Goal: Task Accomplishment & Management: Manage account settings

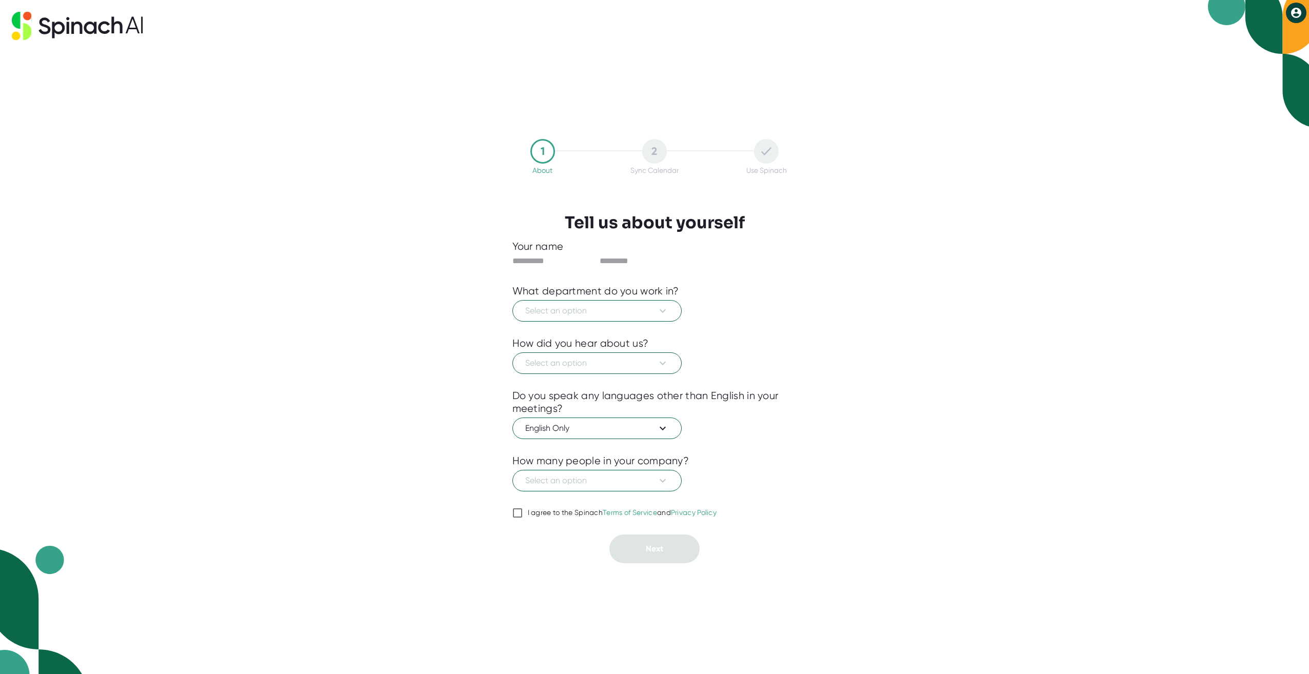
click at [537, 261] on input "text" at bounding box center [553, 261] width 82 height 16
type input "******"
type input "***"
click at [538, 317] on span "Select an option" at bounding box center [597, 311] width 144 height 12
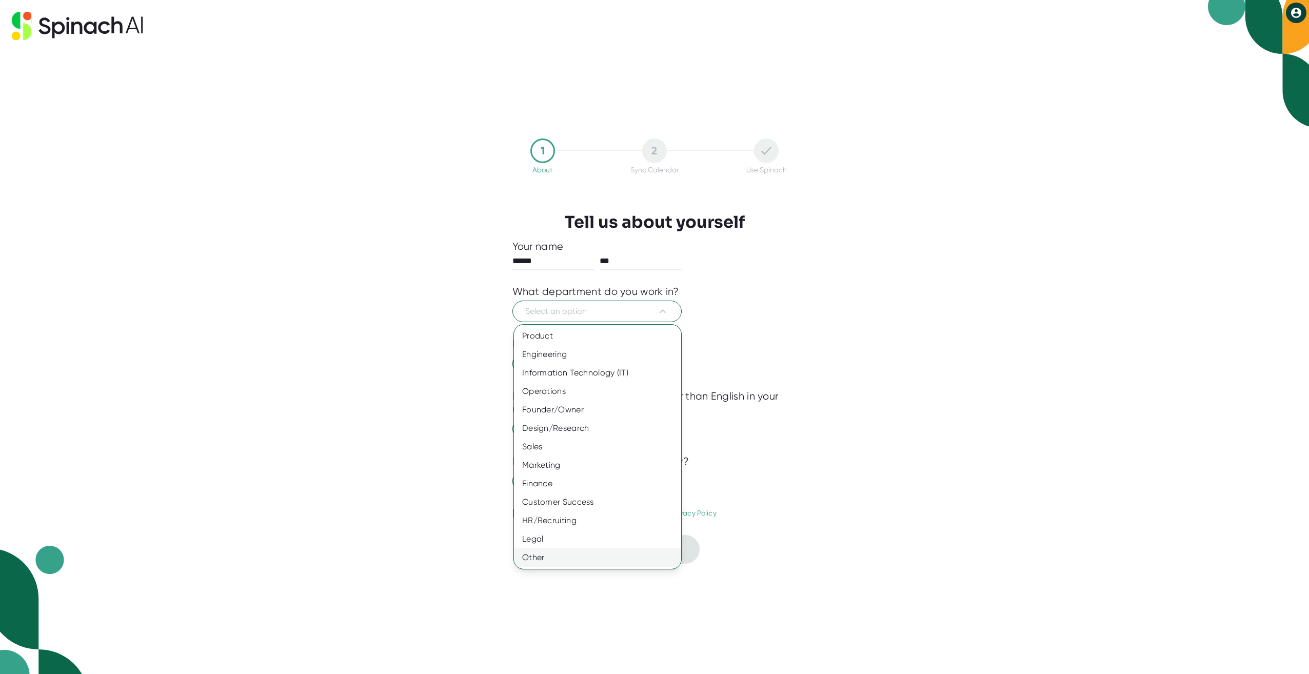
click at [556, 558] on div "Other" at bounding box center [597, 557] width 167 height 18
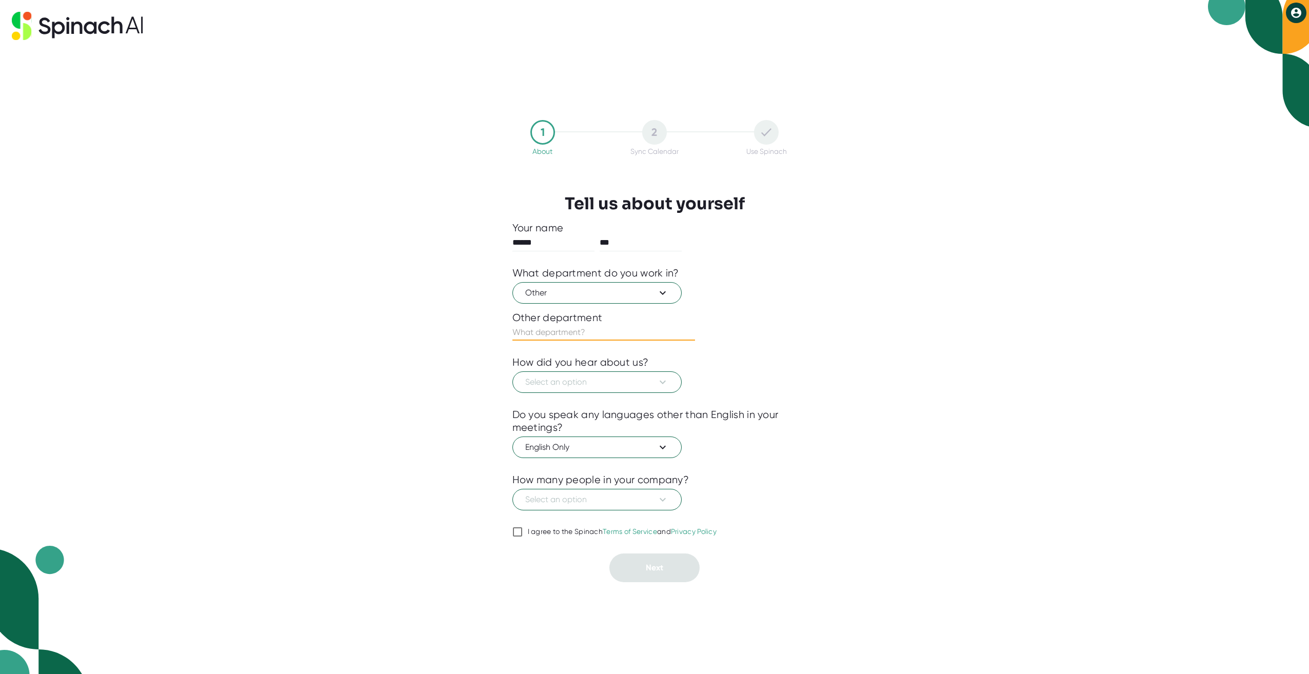
click at [560, 327] on input "text" at bounding box center [603, 332] width 183 height 16
type input "Professional Services"
click at [569, 382] on span "Select an option" at bounding box center [597, 382] width 144 height 12
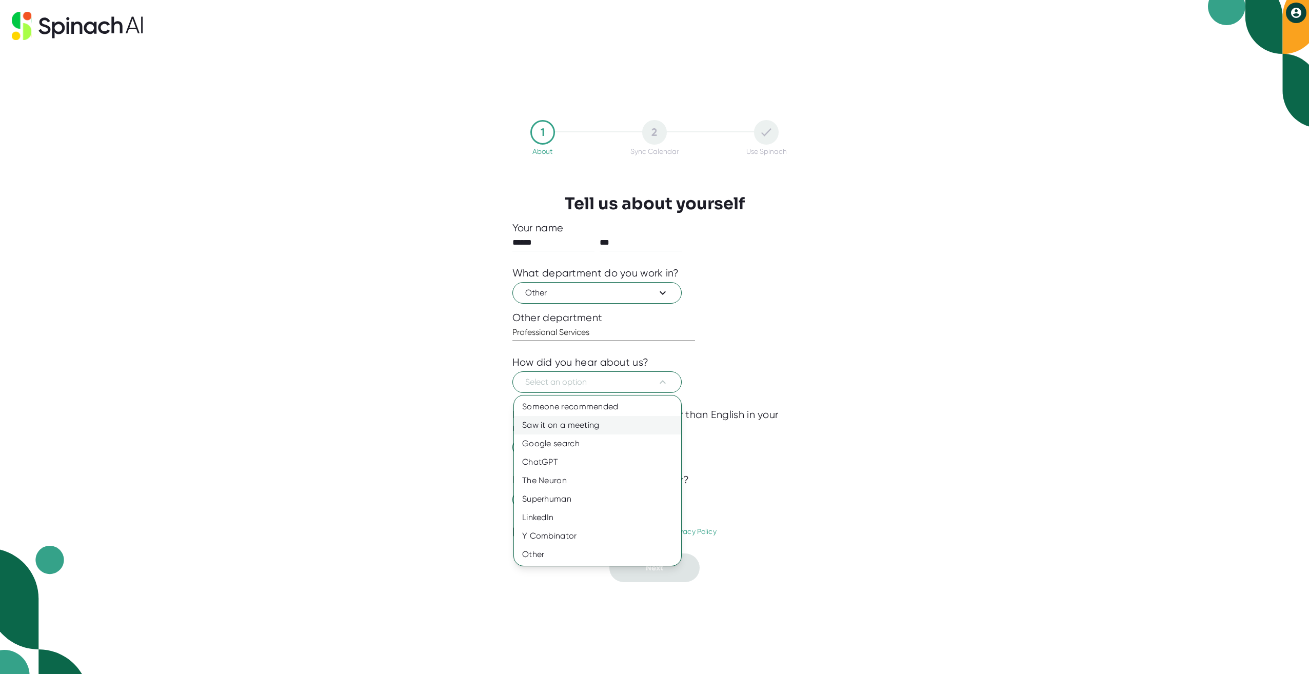
click at [559, 425] on div "Saw it on a meeting" at bounding box center [597, 425] width 167 height 18
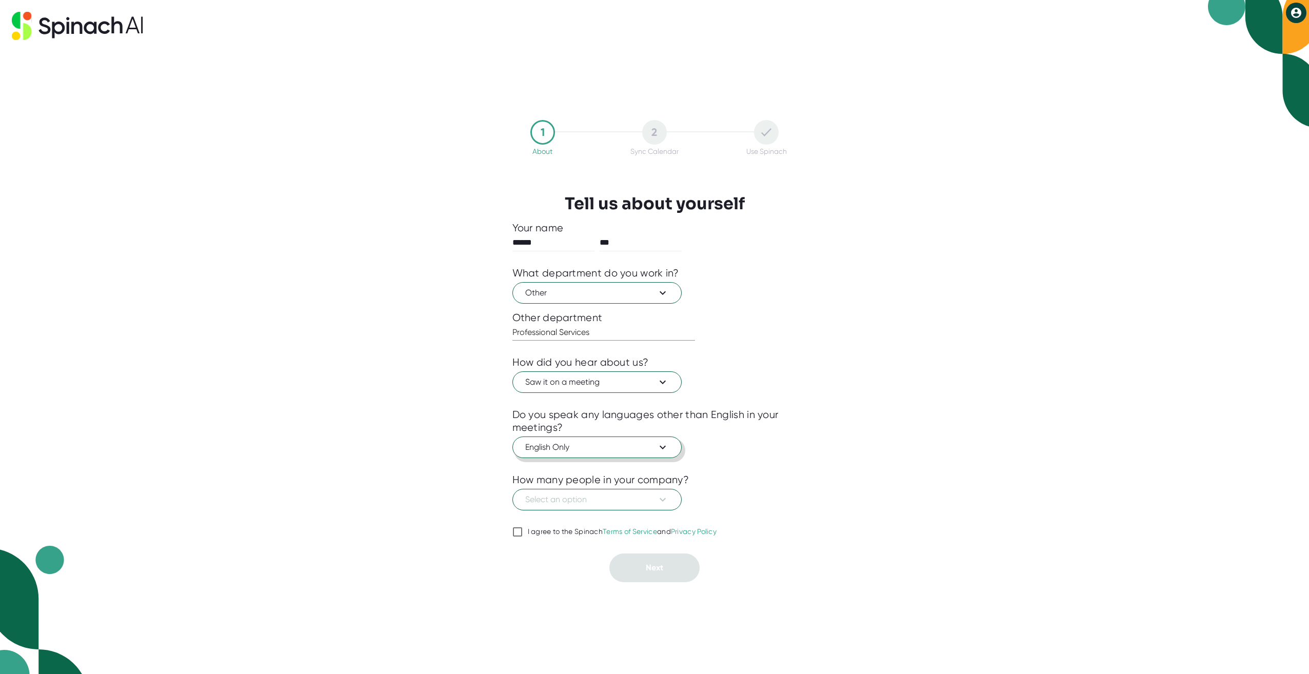
click at [566, 442] on span "English Only" at bounding box center [597, 447] width 144 height 12
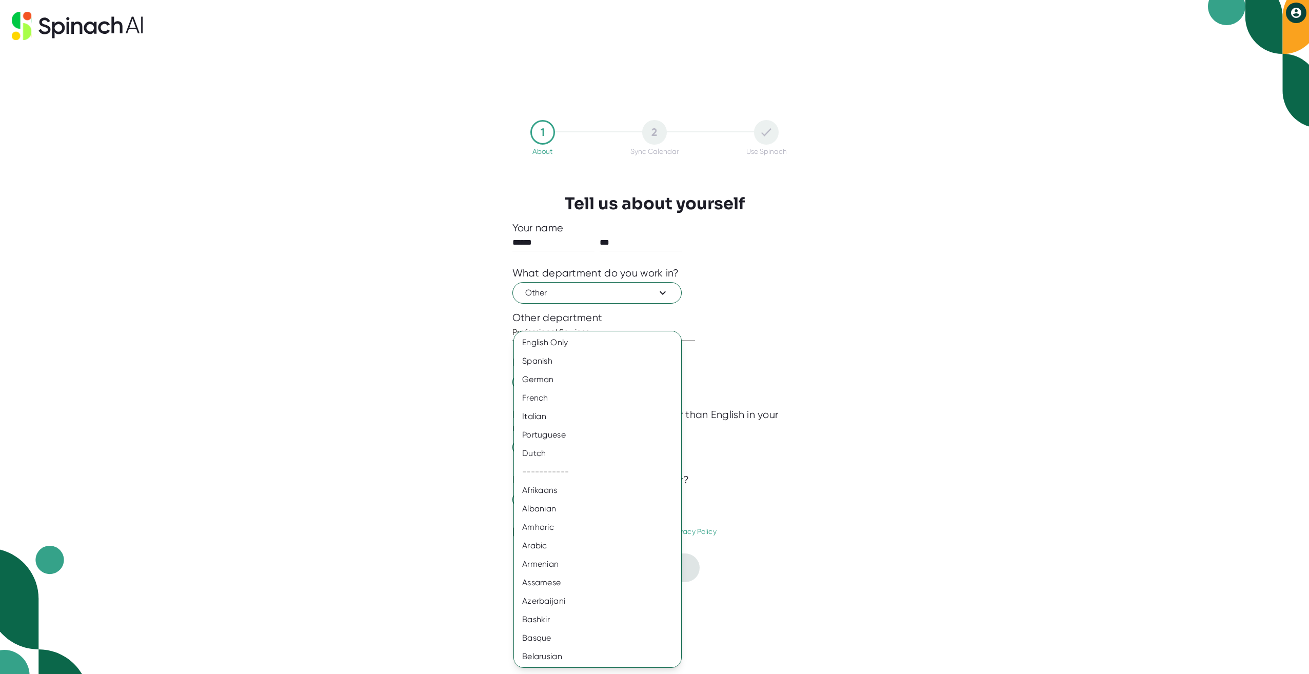
click at [781, 442] on div at bounding box center [654, 337] width 1309 height 674
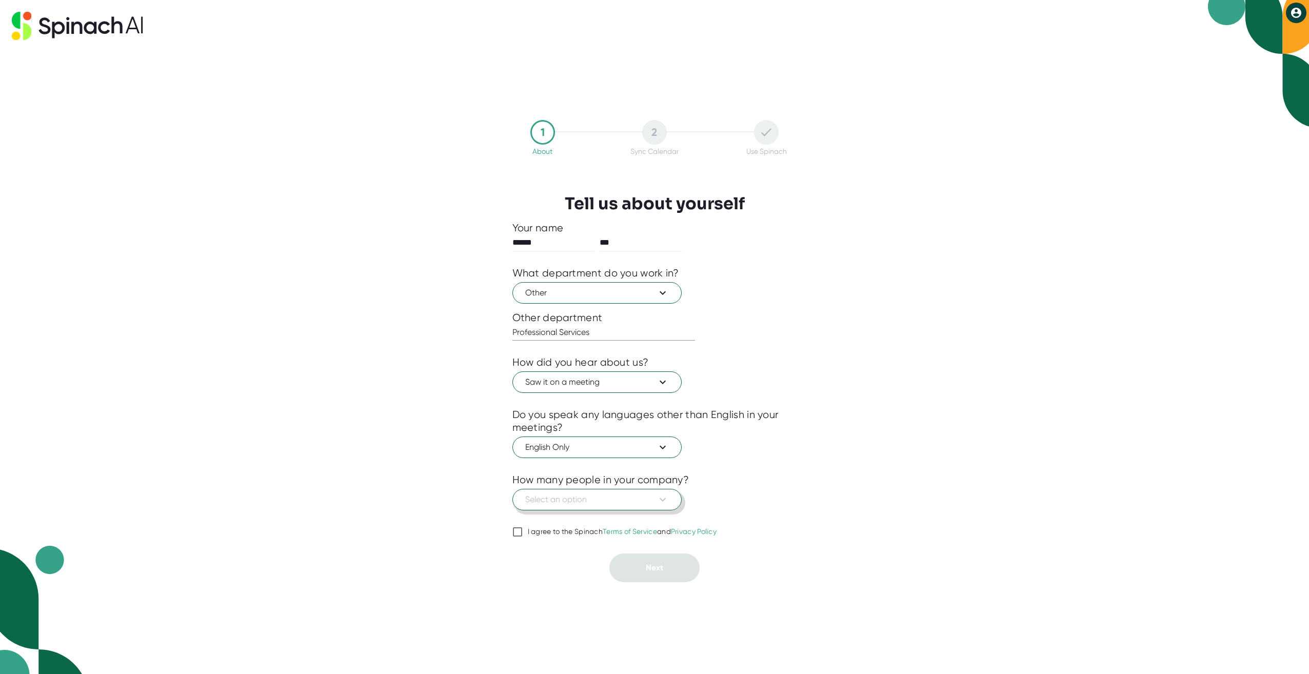
click at [577, 502] on span "Select an option" at bounding box center [597, 499] width 144 height 12
click at [549, 597] on div "501-1000" at bounding box center [597, 598] width 167 height 18
click at [549, 531] on div "I agree to the Spinach Terms of Service and Privacy Policy" at bounding box center [622, 531] width 189 height 9
click at [523, 531] on input "I agree to the Spinach Terms of Service and Privacy Policy" at bounding box center [517, 532] width 10 height 12
checkbox input "true"
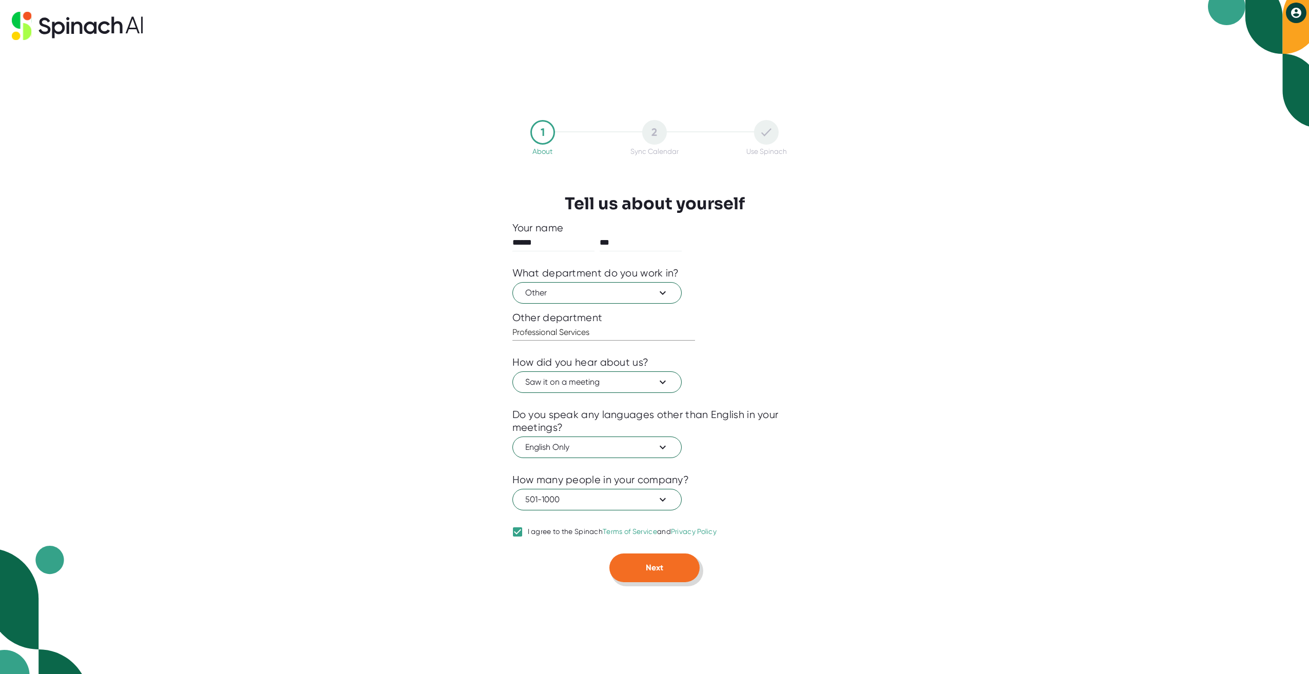
click at [655, 565] on span "Next" at bounding box center [654, 568] width 17 height 10
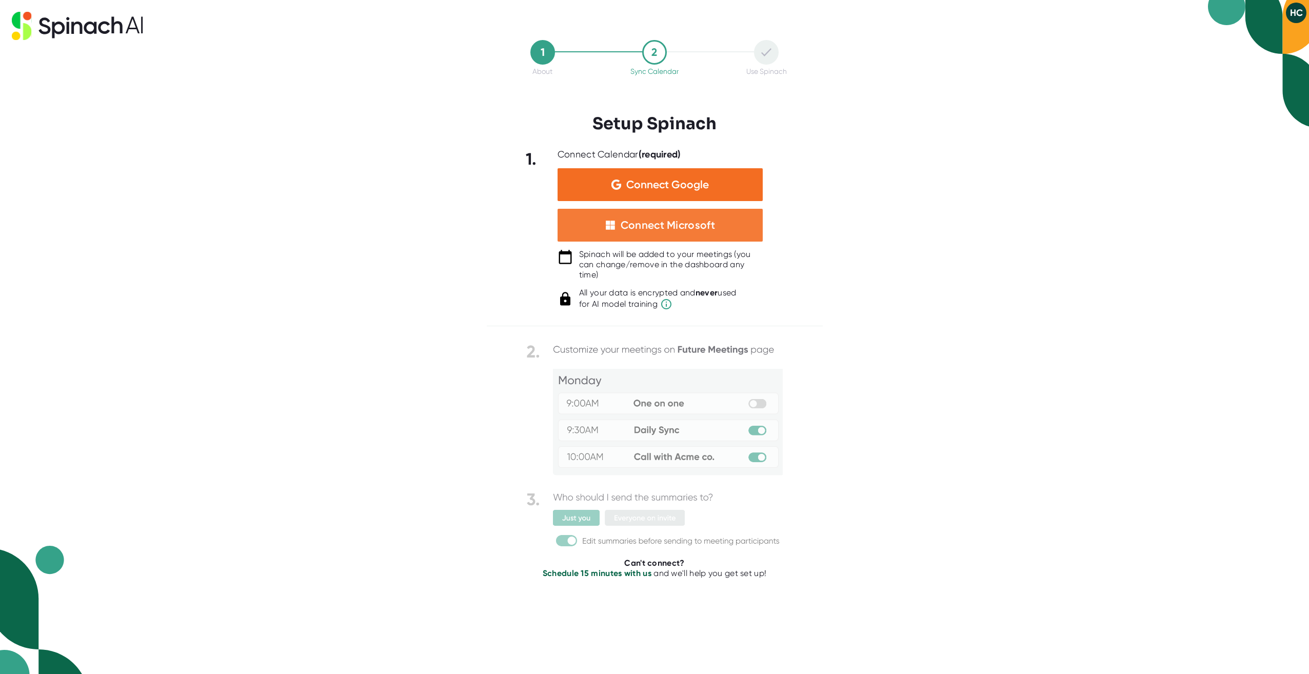
click at [639, 233] on div "Connect Microsoft" at bounding box center [659, 225] width 205 height 33
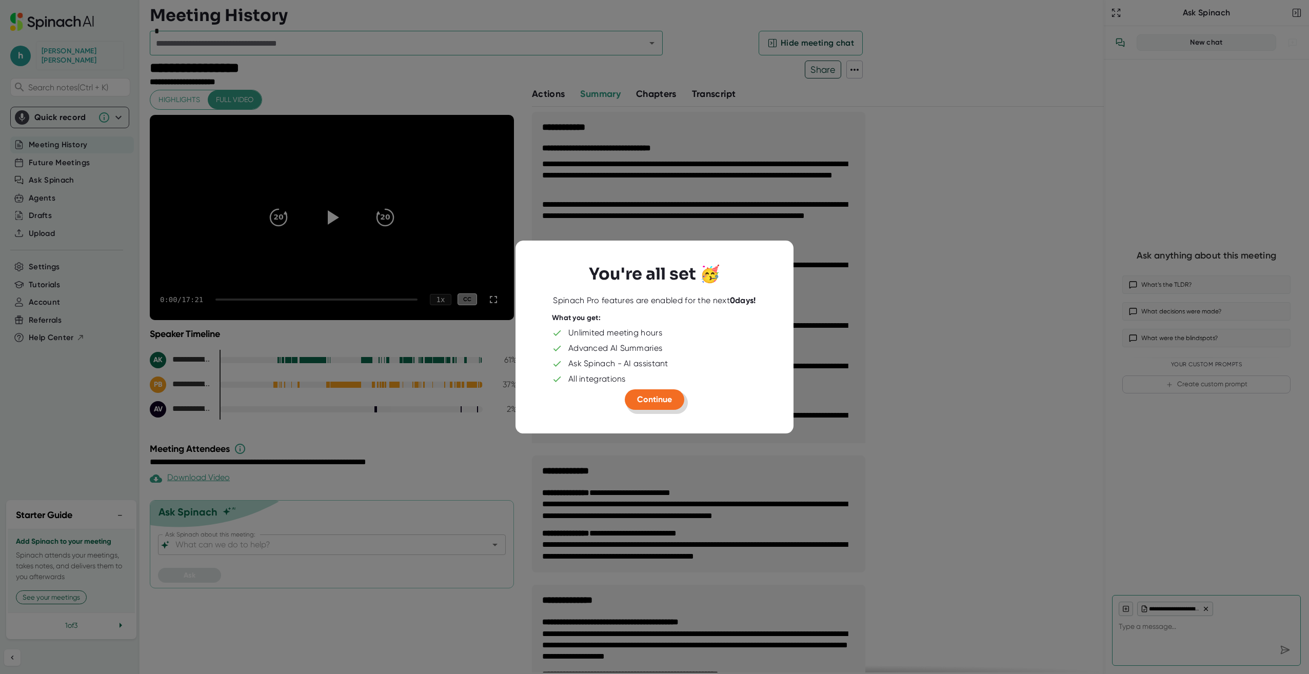
click at [664, 397] on span "Continue" at bounding box center [654, 399] width 35 height 10
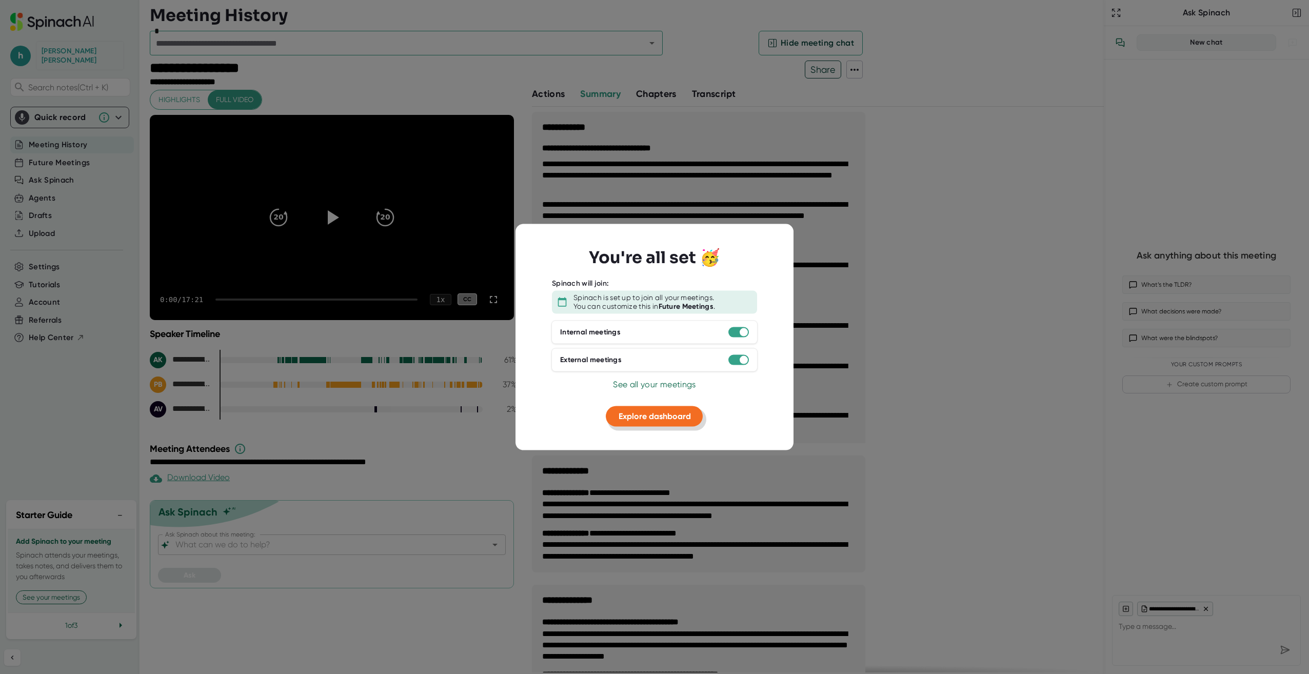
click at [629, 416] on span "Explore dashboard" at bounding box center [654, 416] width 72 height 10
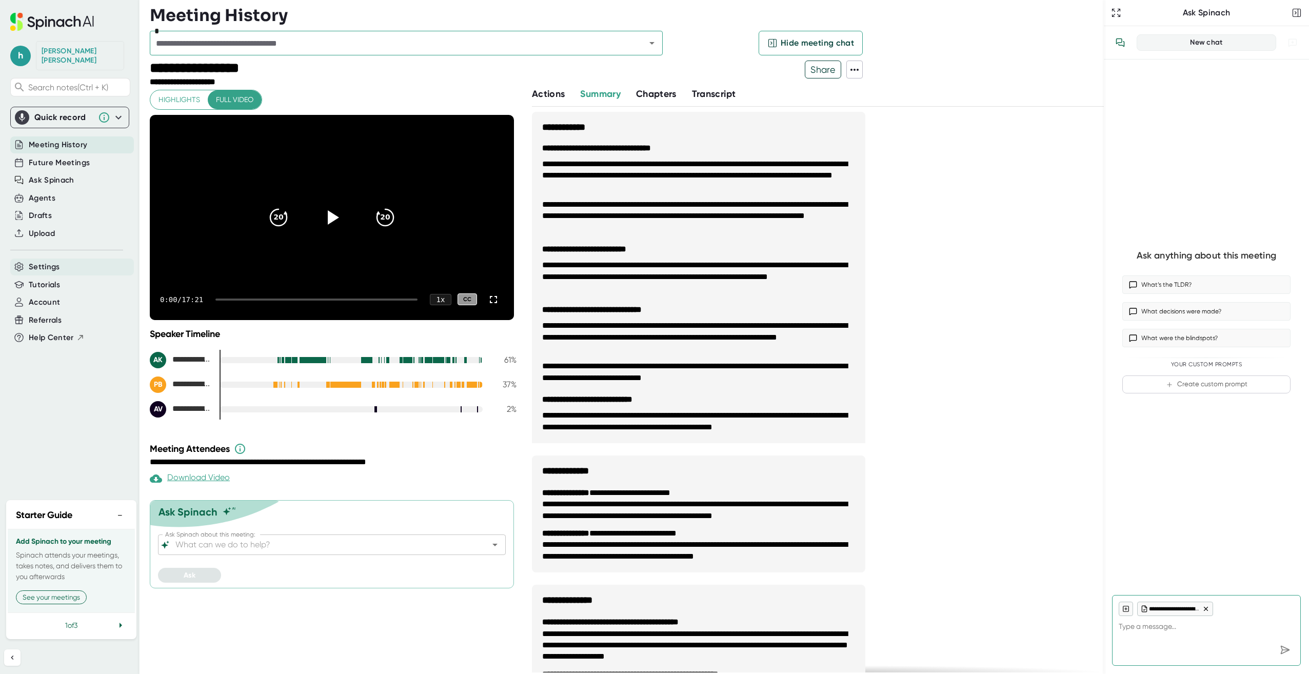
type textarea "x"
click at [69, 258] on div "Settings" at bounding box center [72, 266] width 124 height 17
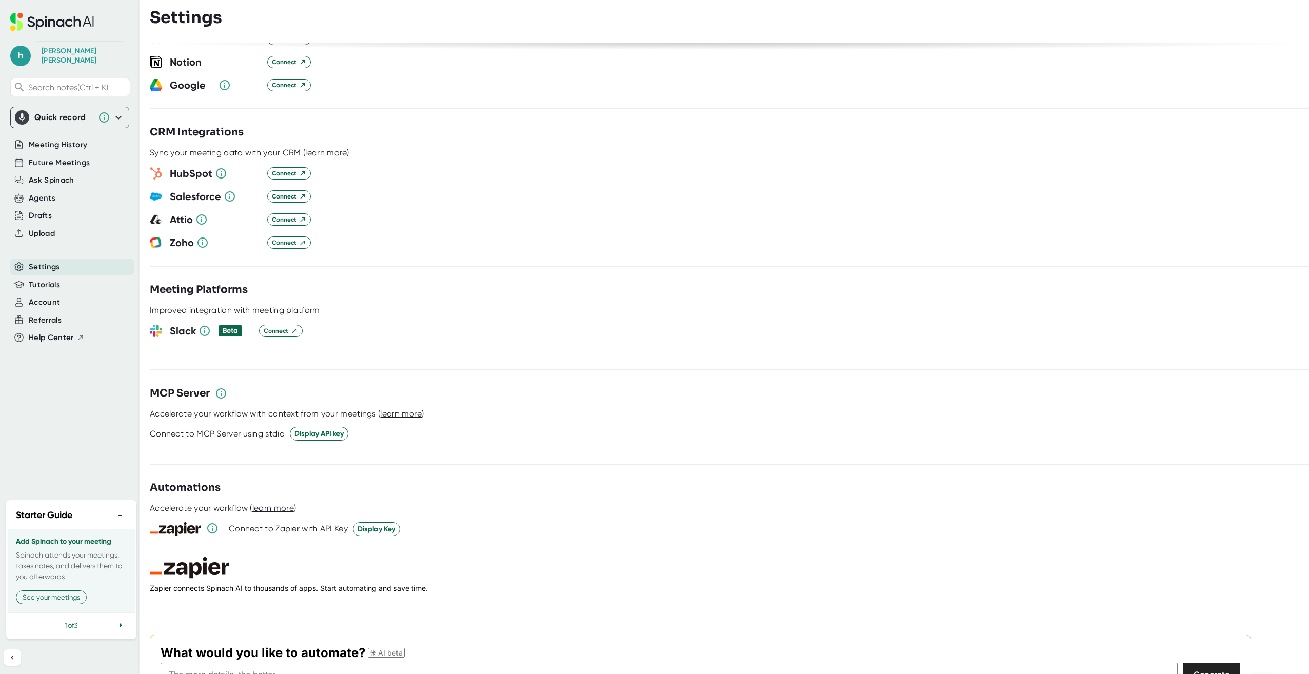
scroll to position [1014, 0]
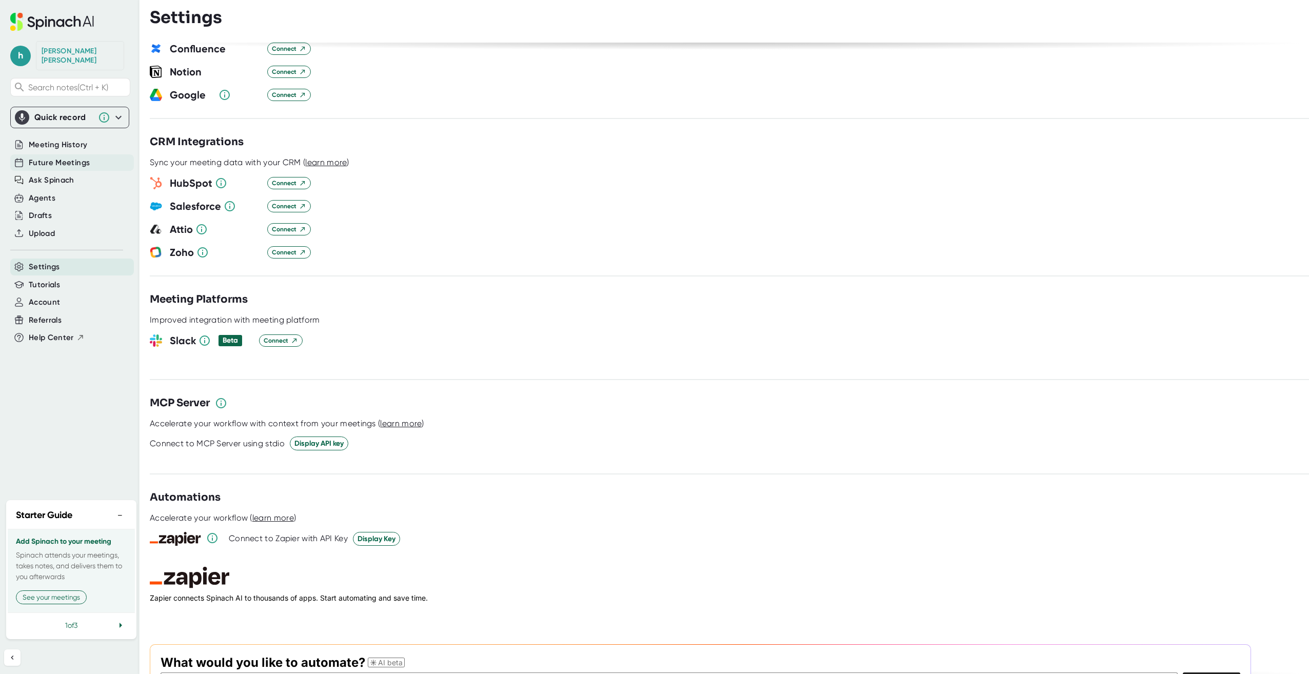
click at [41, 157] on span "Future Meetings" at bounding box center [59, 163] width 61 height 12
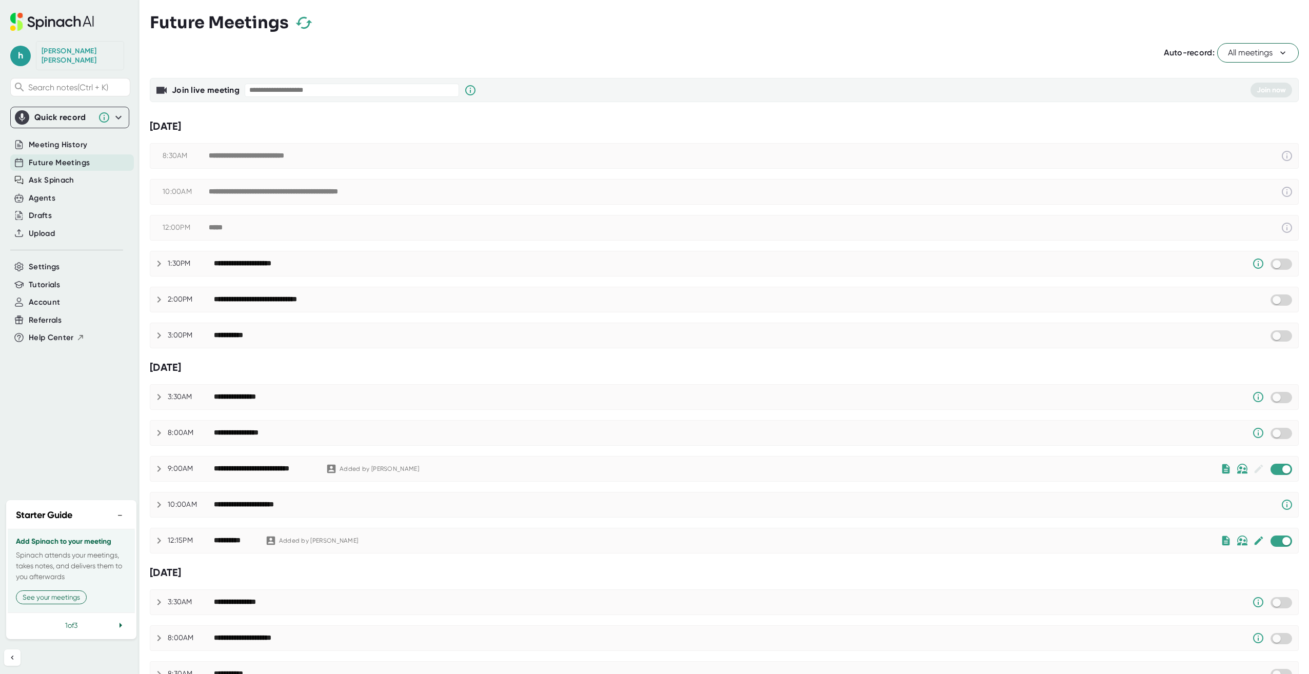
click at [156, 297] on icon at bounding box center [159, 299] width 12 height 12
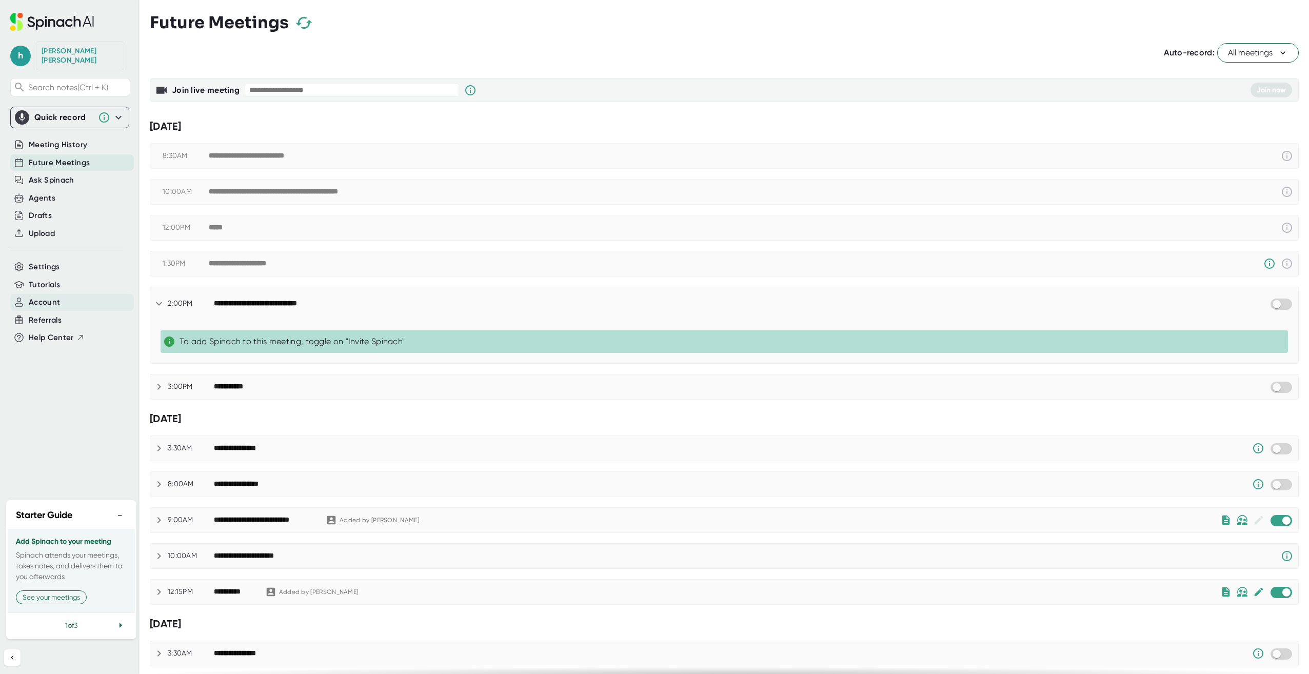
click at [56, 294] on div "Account" at bounding box center [72, 302] width 124 height 17
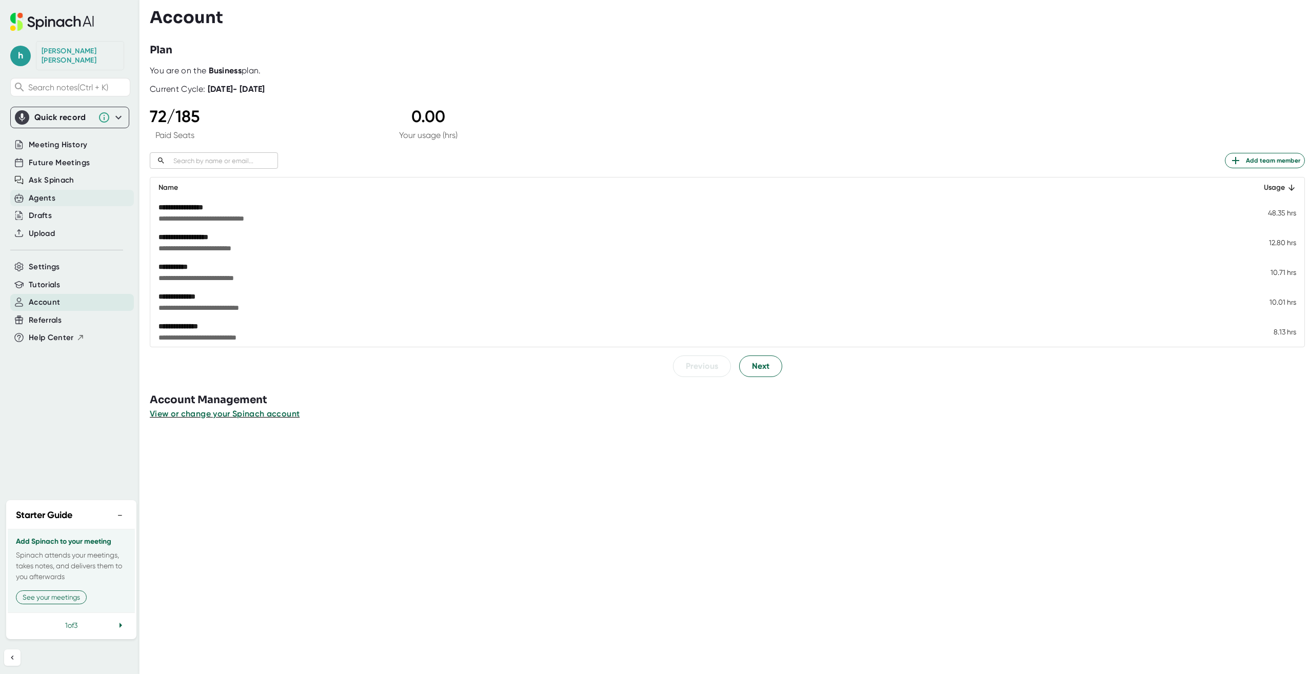
click at [49, 190] on div "Agents" at bounding box center [72, 198] width 124 height 17
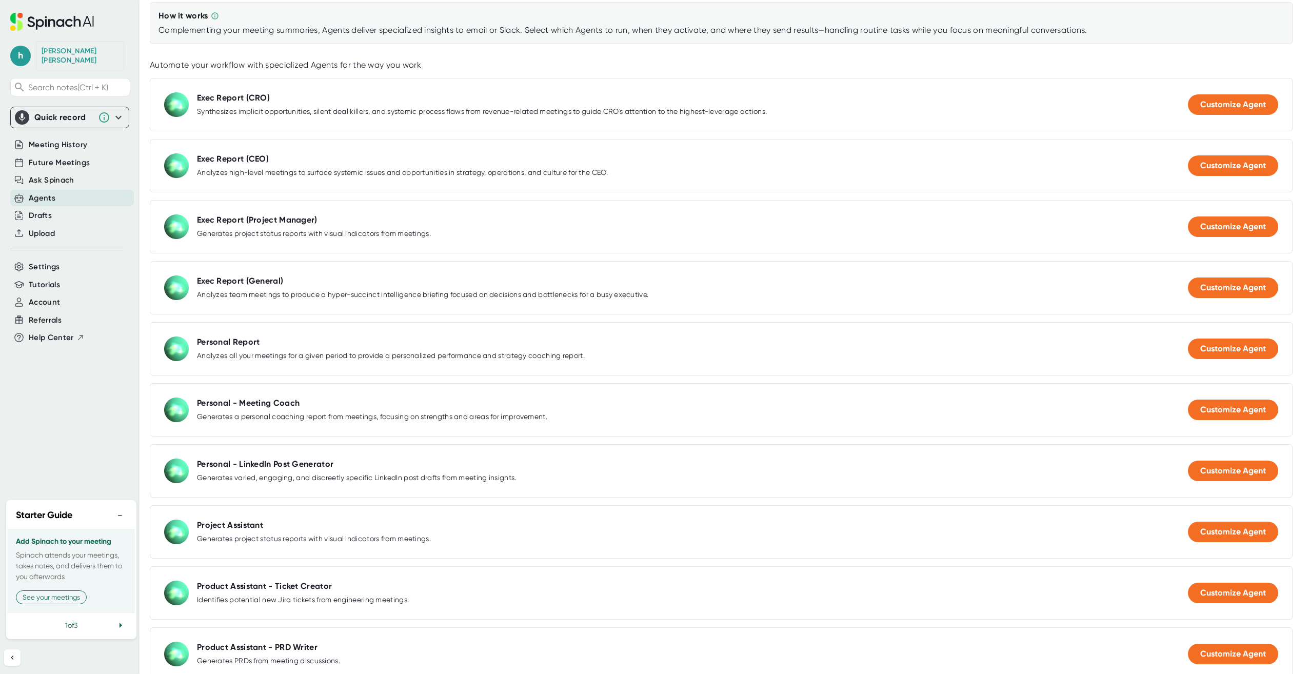
scroll to position [51, 0]
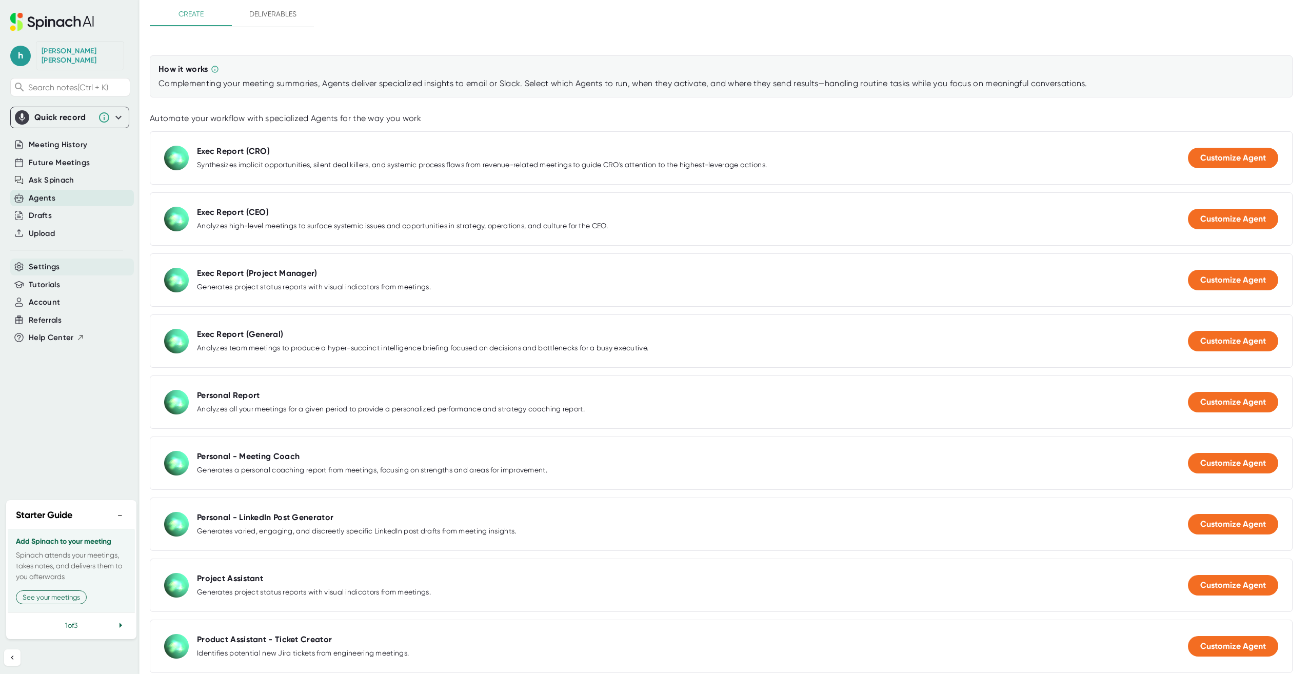
click at [61, 258] on div "Settings" at bounding box center [72, 266] width 124 height 17
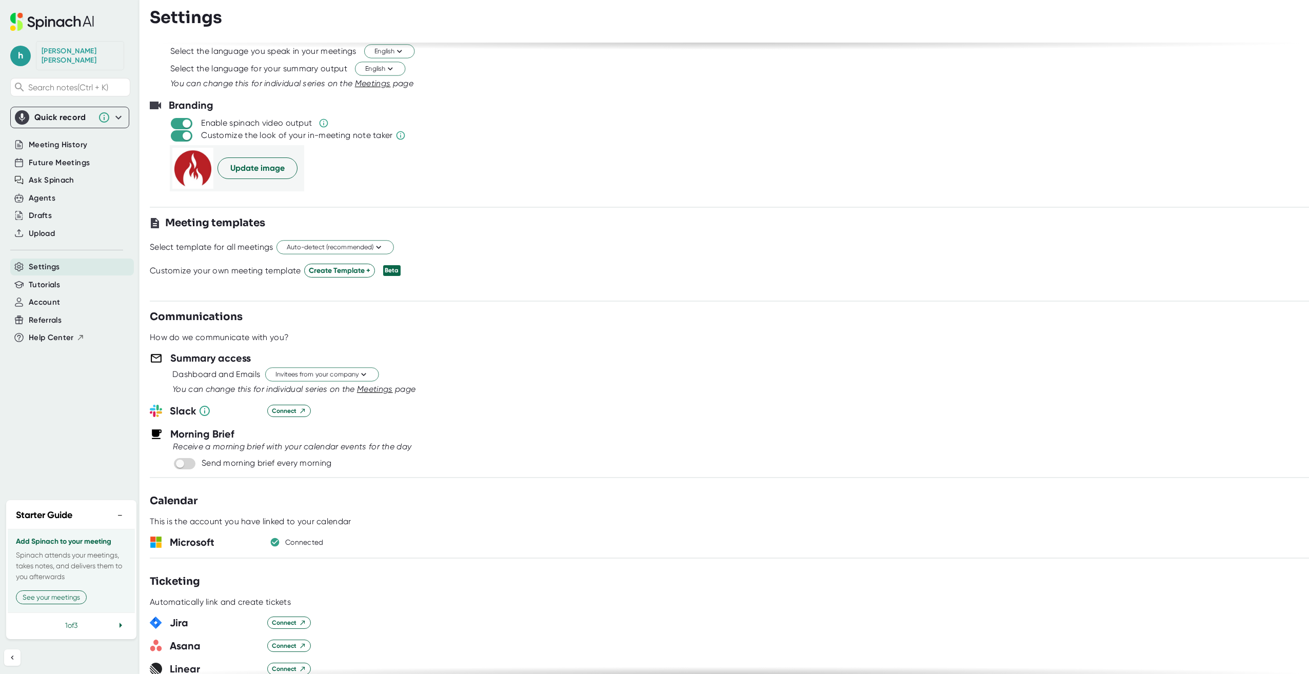
scroll to position [154, 0]
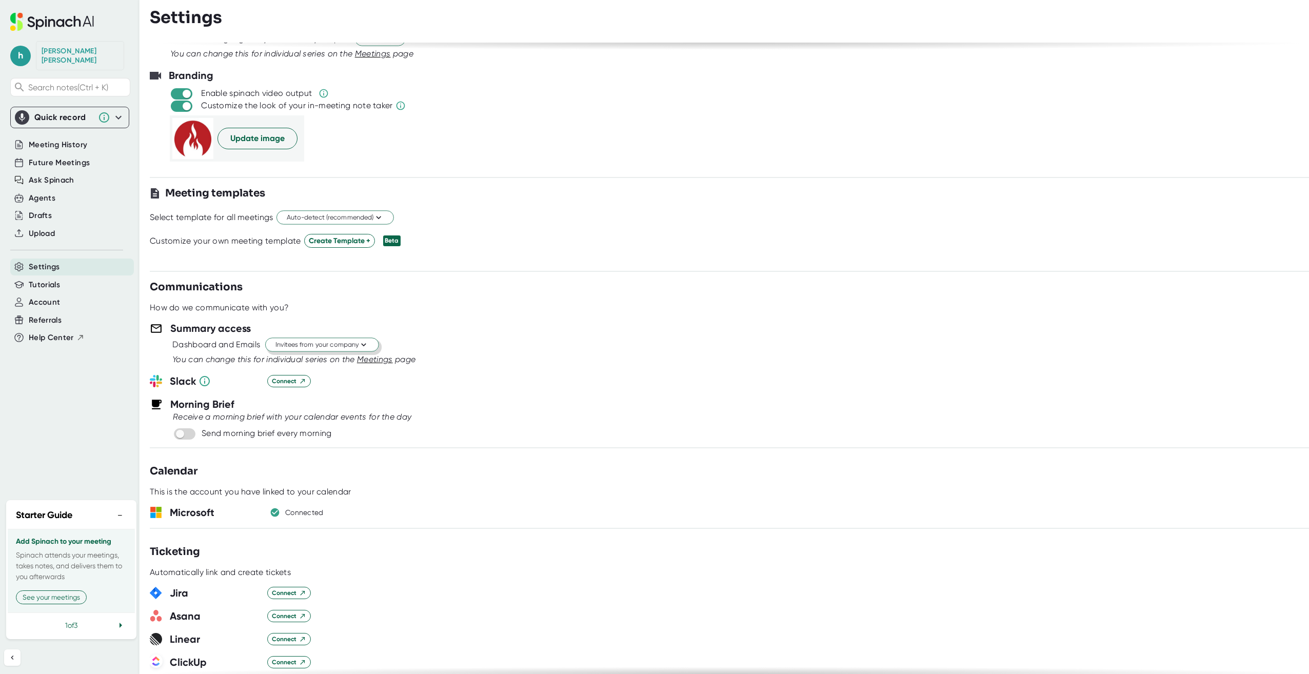
click at [300, 347] on span "Invitees from your company" at bounding box center [321, 345] width 93 height 10
click at [469, 334] on div at bounding box center [654, 337] width 1309 height 674
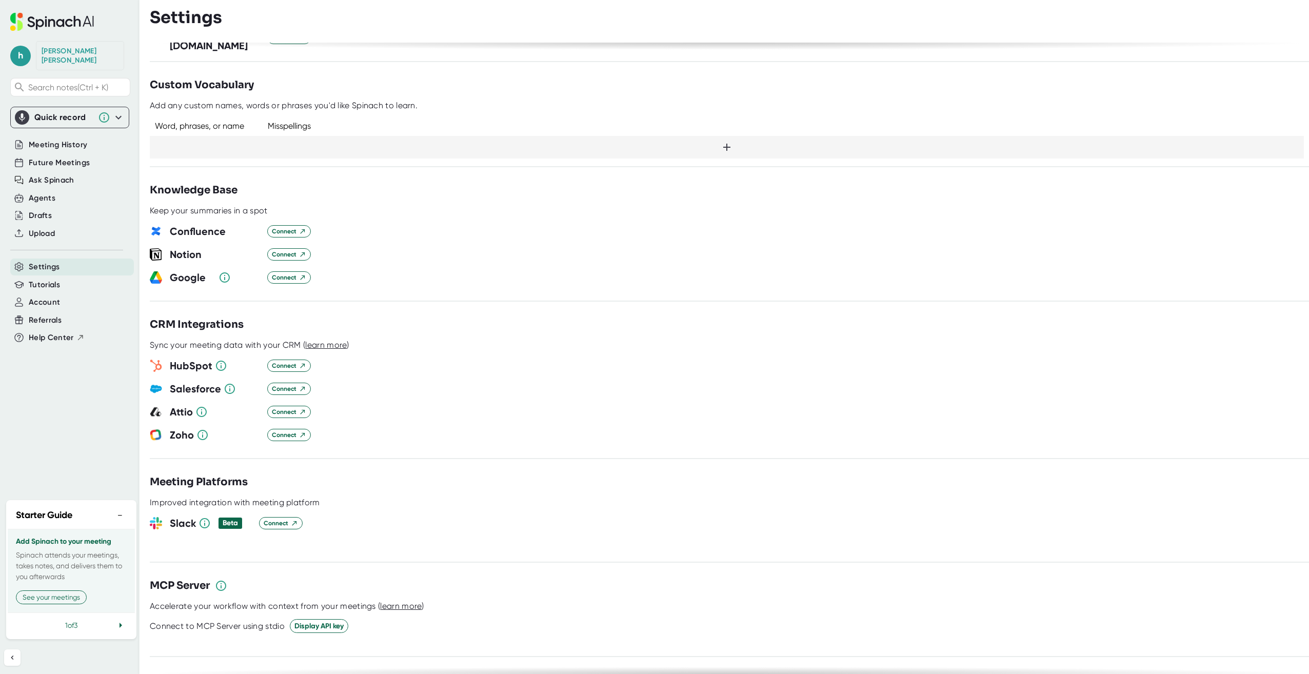
scroll to position [809, 0]
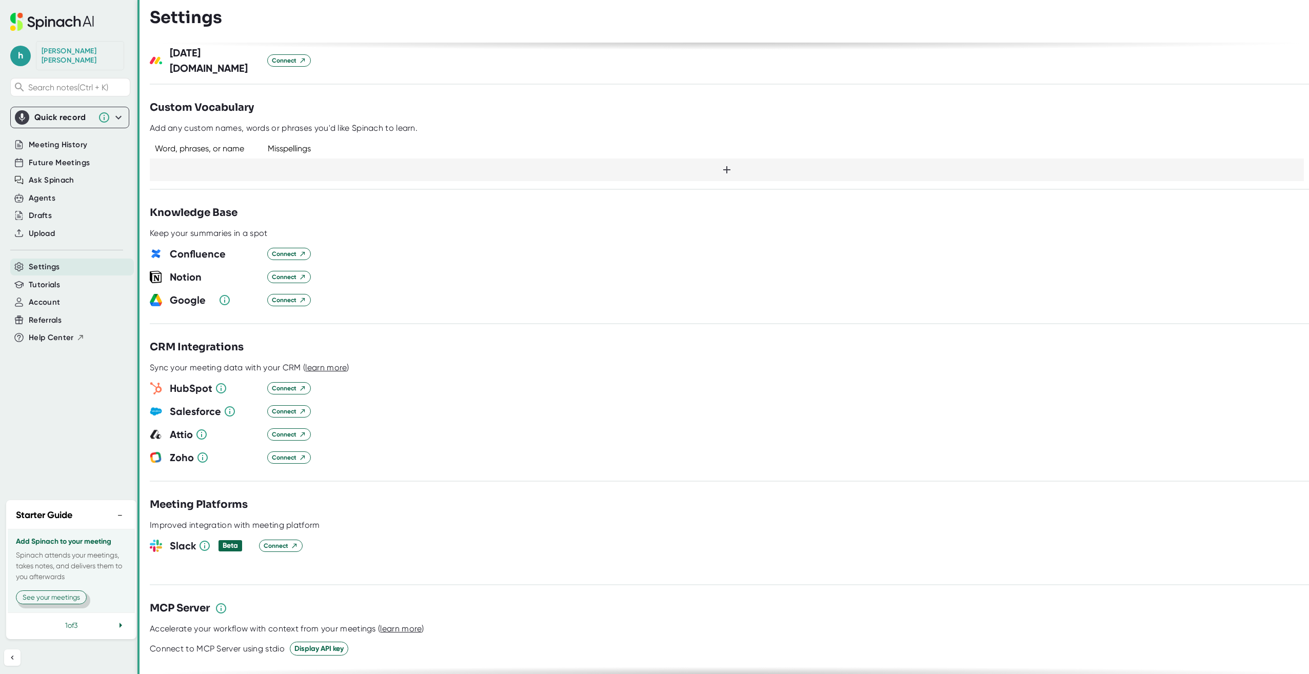
drag, startPoint x: 47, startPoint y: 601, endPoint x: 138, endPoint y: 546, distance: 106.7
click at [47, 601] on button "See your meetings" at bounding box center [51, 597] width 71 height 14
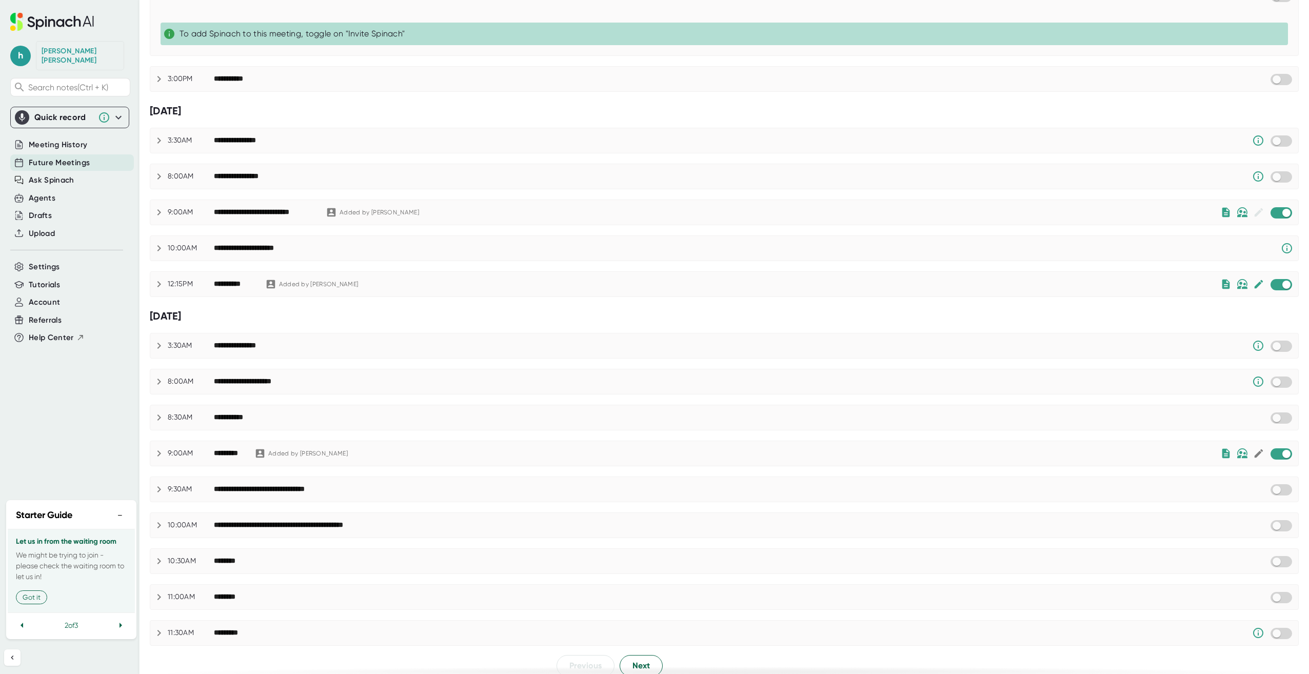
scroll to position [318, 0]
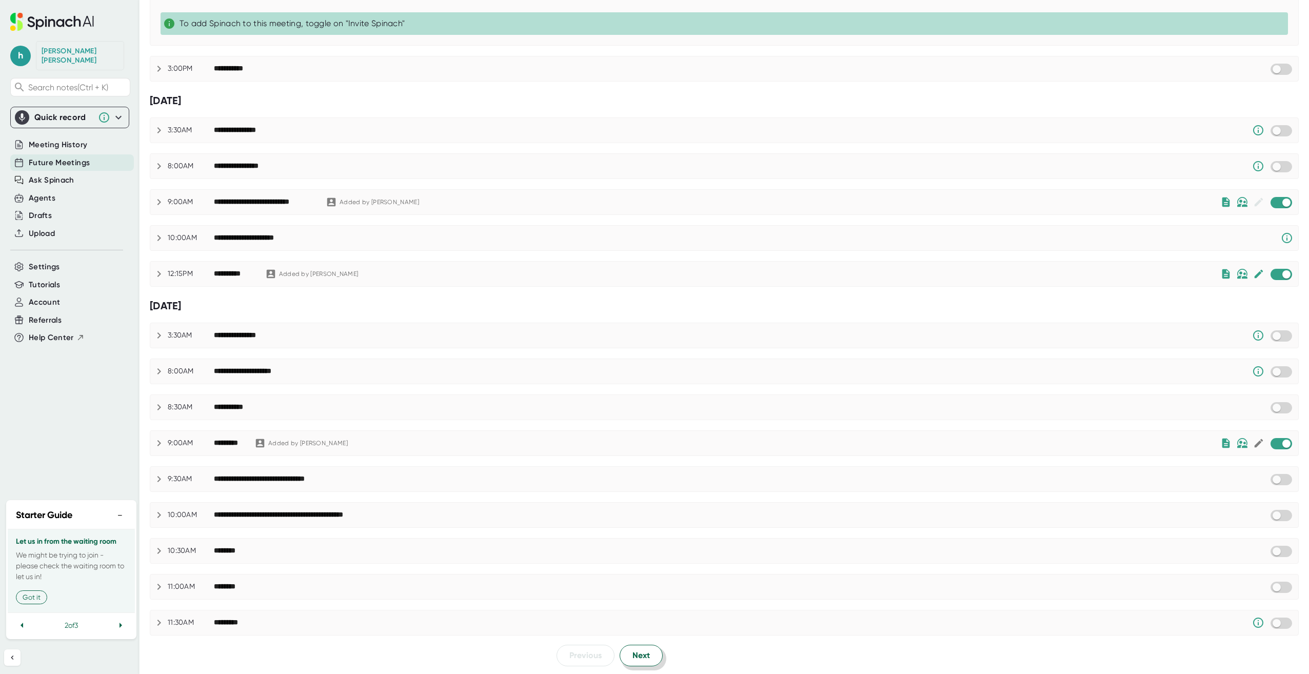
click at [640, 654] on span "Next" at bounding box center [640, 655] width 17 height 12
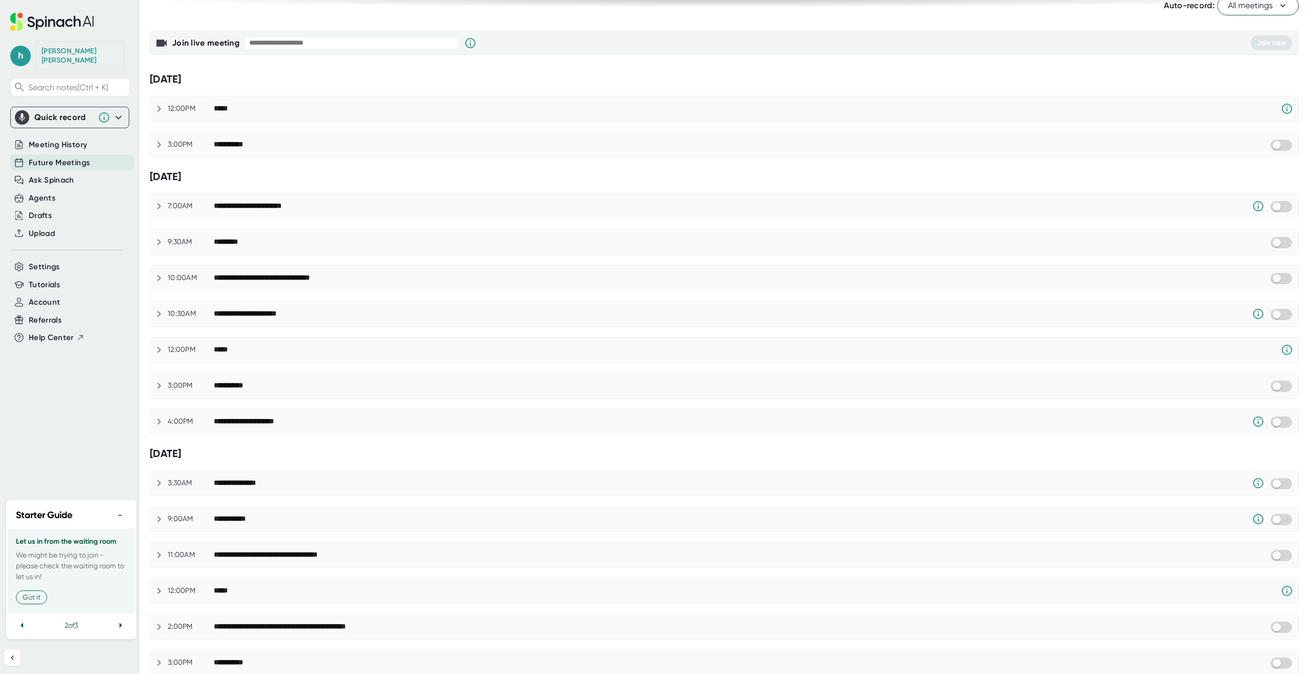
scroll to position [0, 0]
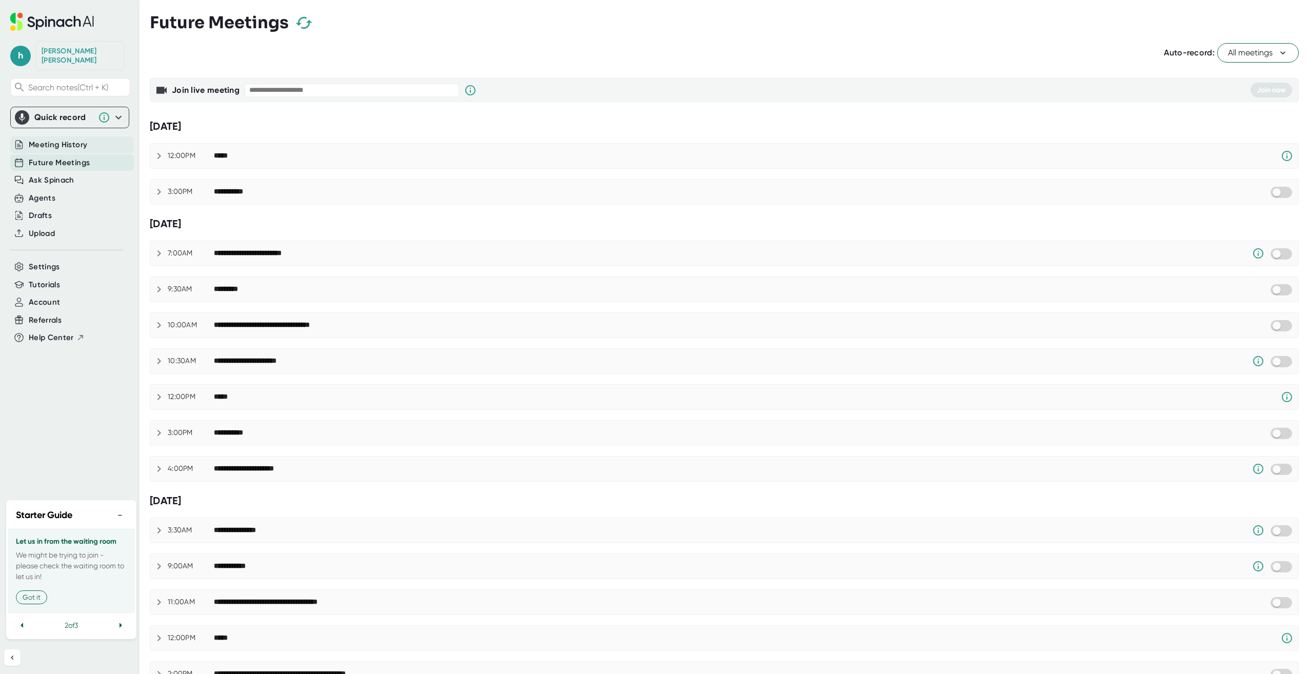
click at [45, 139] on span "Meeting History" at bounding box center [58, 145] width 58 height 12
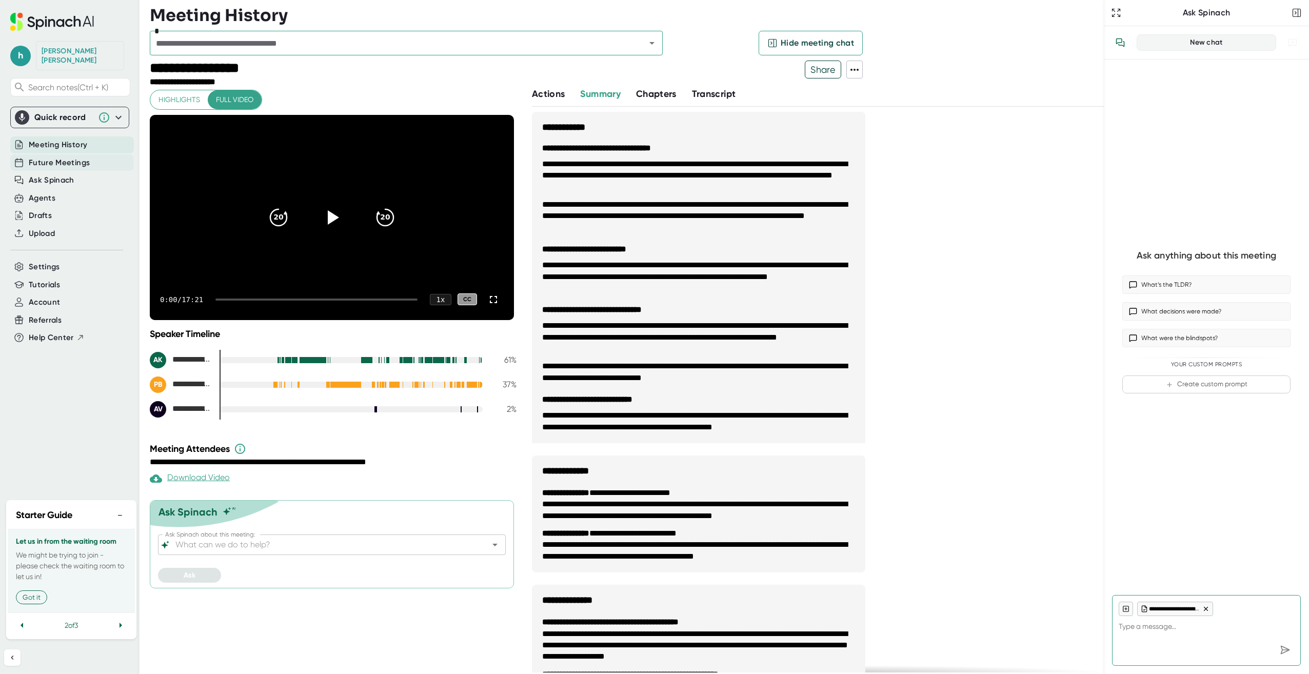
type textarea "x"
click at [49, 157] on span "Future Meetings" at bounding box center [59, 163] width 61 height 12
